Goal: Information Seeking & Learning: Learn about a topic

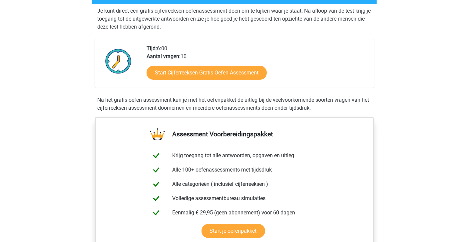
scroll to position [133, 0]
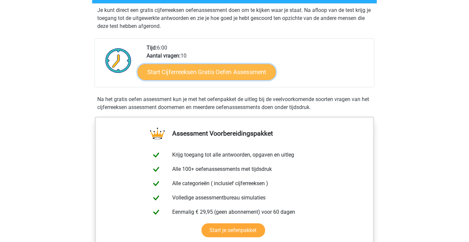
click at [177, 78] on link "Start Cijferreeksen Gratis Oefen Assessment" at bounding box center [206, 72] width 138 height 16
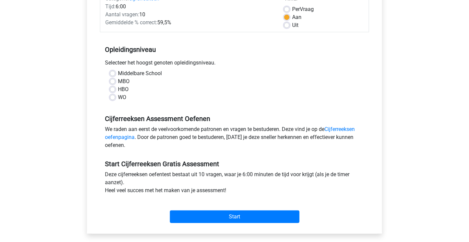
scroll to position [100, 0]
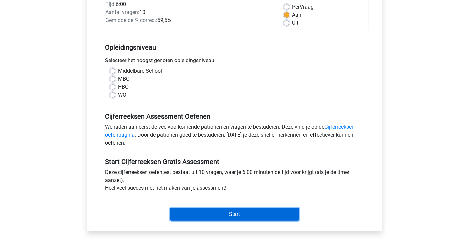
click at [252, 214] on input "Start" at bounding box center [234, 214] width 129 height 13
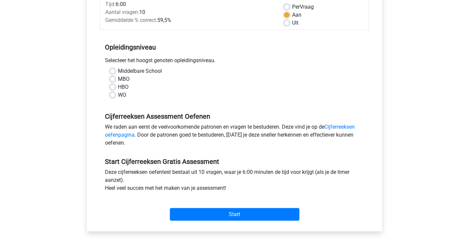
click at [118, 73] on label "Middelbare School" at bounding box center [140, 71] width 44 height 8
click at [112, 73] on input "Middelbare School" at bounding box center [112, 70] width 5 height 7
radio input "true"
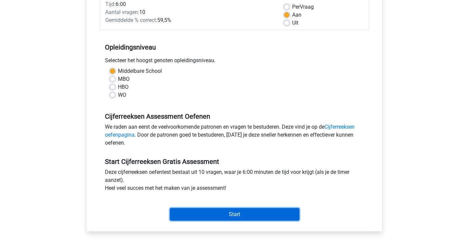
drag, startPoint x: 233, startPoint y: 216, endPoint x: 236, endPoint y: 211, distance: 5.8
click at [234, 216] on input "Start" at bounding box center [234, 214] width 129 height 13
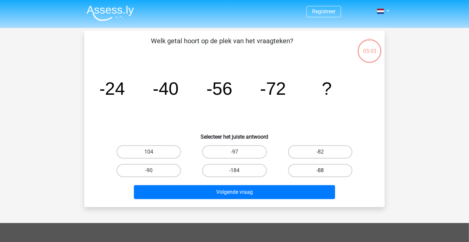
click at [317, 169] on label "-88" at bounding box center [320, 170] width 64 height 13
click at [320, 171] on input "-88" at bounding box center [322, 173] width 4 height 4
radio input "true"
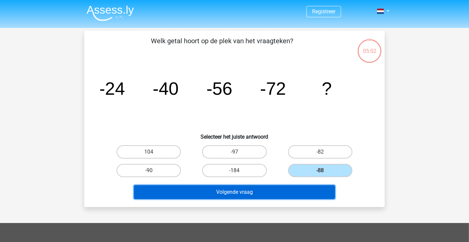
click at [283, 194] on button "Volgende vraag" at bounding box center [234, 192] width 201 height 14
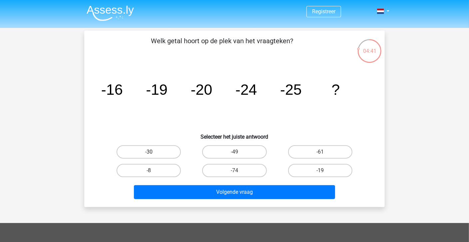
click at [127, 156] on label "-30" at bounding box center [148, 151] width 64 height 13
click at [149, 156] on input "-30" at bounding box center [151, 154] width 4 height 4
radio input "true"
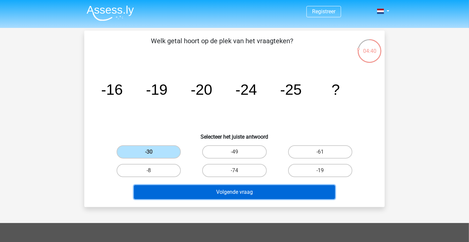
click at [202, 190] on button "Volgende vraag" at bounding box center [234, 192] width 201 height 14
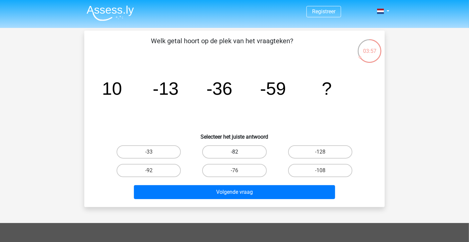
click at [247, 152] on label "-82" at bounding box center [234, 151] width 64 height 13
click at [239, 152] on input "-82" at bounding box center [236, 154] width 4 height 4
radio input "true"
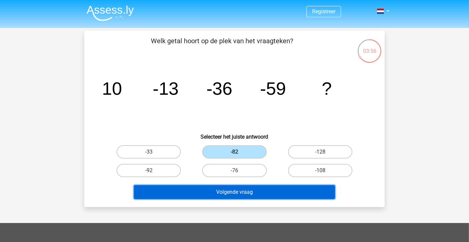
click at [269, 193] on button "Volgende vraag" at bounding box center [234, 192] width 201 height 14
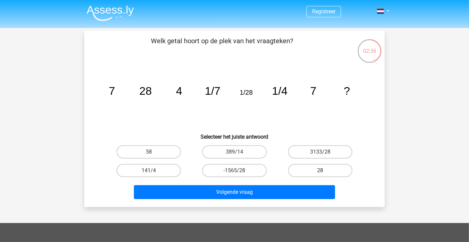
click at [330, 167] on label "28" at bounding box center [320, 170] width 64 height 13
click at [324, 171] on input "28" at bounding box center [322, 173] width 4 height 4
radio input "true"
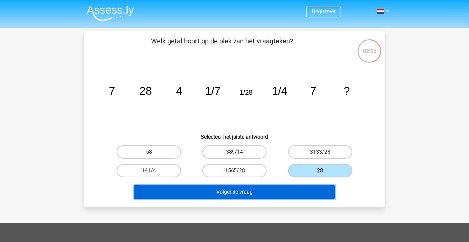
click at [300, 188] on button "Volgende vraag" at bounding box center [234, 192] width 201 height 14
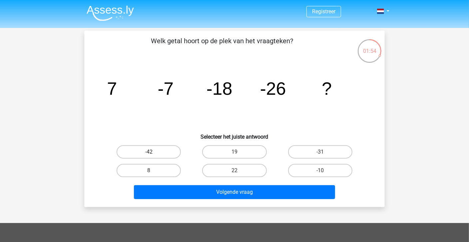
click at [173, 151] on label "-42" at bounding box center [148, 151] width 64 height 13
click at [153, 152] on input "-42" at bounding box center [151, 154] width 4 height 4
radio input "true"
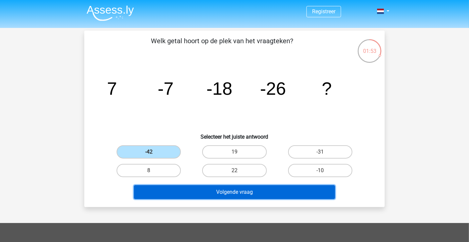
click at [314, 196] on button "Volgende vraag" at bounding box center [234, 192] width 201 height 14
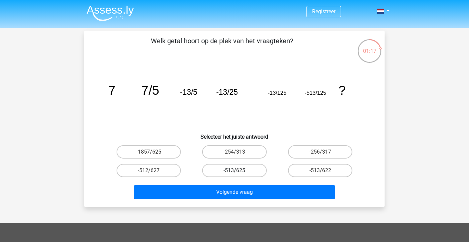
click at [253, 167] on label "-513/625" at bounding box center [234, 170] width 64 height 13
click at [239, 171] on input "-513/625" at bounding box center [236, 173] width 4 height 4
radio input "true"
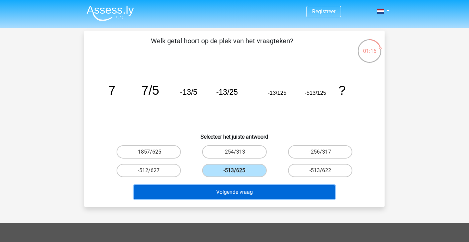
click at [262, 189] on button "Volgende vraag" at bounding box center [234, 192] width 201 height 14
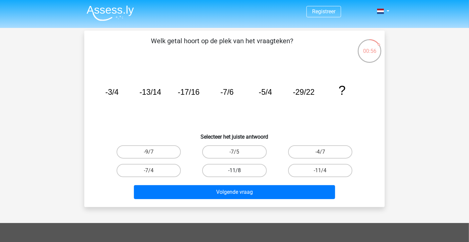
click at [241, 173] on label "-11/8" at bounding box center [234, 170] width 64 height 13
click at [239, 173] on input "-11/8" at bounding box center [236, 173] width 4 height 4
radio input "true"
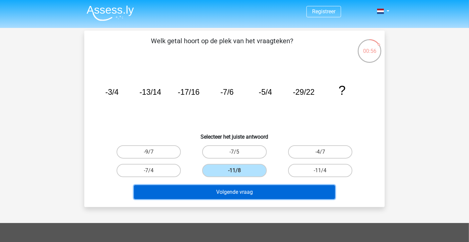
click at [249, 185] on button "Volgende vraag" at bounding box center [234, 192] width 201 height 14
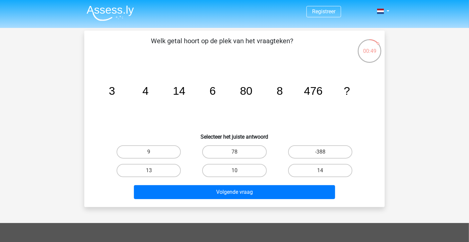
click at [236, 171] on input "10" at bounding box center [236, 173] width 4 height 4
radio input "true"
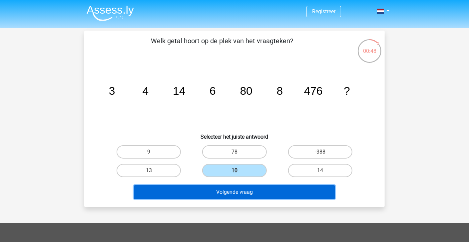
click at [238, 191] on button "Volgende vraag" at bounding box center [234, 192] width 201 height 14
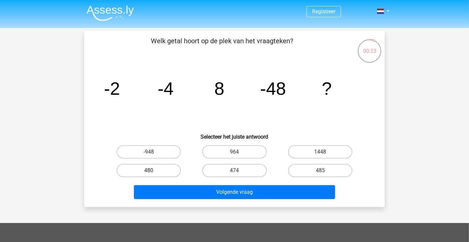
click at [160, 171] on label "480" at bounding box center [148, 170] width 64 height 13
click at [153, 171] on input "480" at bounding box center [151, 173] width 4 height 4
radio input "true"
click at [217, 169] on label "474" at bounding box center [234, 170] width 64 height 13
click at [234, 171] on input "474" at bounding box center [236, 173] width 4 height 4
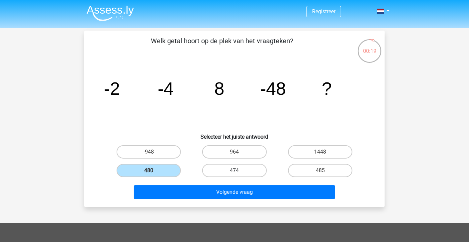
radio input "true"
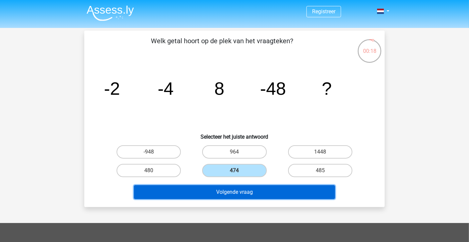
click at [219, 192] on button "Volgende vraag" at bounding box center [234, 192] width 201 height 14
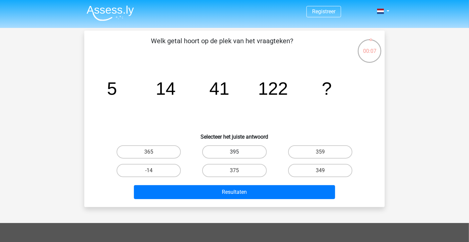
click at [256, 153] on label "395" at bounding box center [234, 151] width 64 height 13
click at [239, 153] on input "395" at bounding box center [236, 154] width 4 height 4
radio input "true"
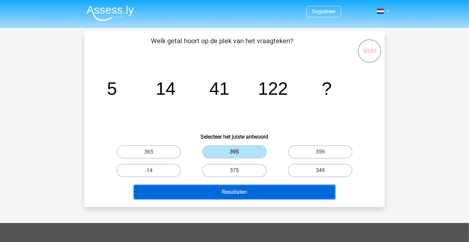
click at [264, 193] on button "Resultaten" at bounding box center [234, 192] width 201 height 14
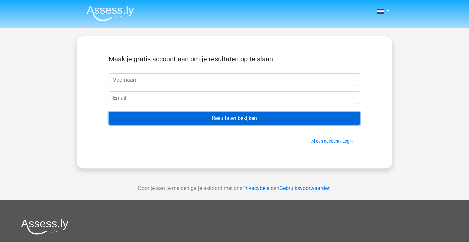
click at [238, 120] on input "Resultaten bekijken" at bounding box center [234, 118] width 252 height 13
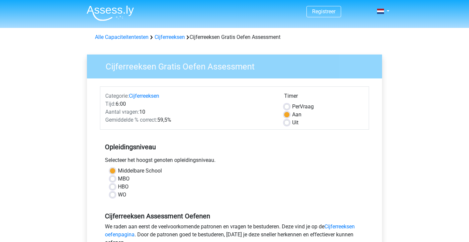
scroll to position [100, 0]
